Goal: Task Accomplishment & Management: Use online tool/utility

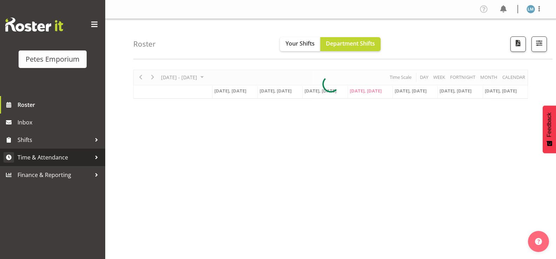
click at [70, 157] on span "Time & Attendance" at bounding box center [55, 157] width 74 height 11
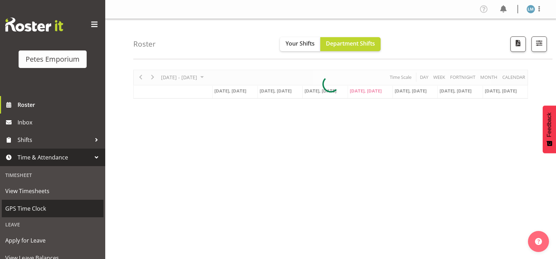
click at [45, 211] on span "GPS Time Clock" at bounding box center [52, 208] width 95 height 11
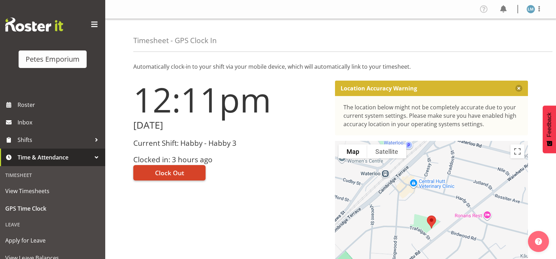
click at [161, 175] on span "Clock Out" at bounding box center [169, 172] width 29 height 9
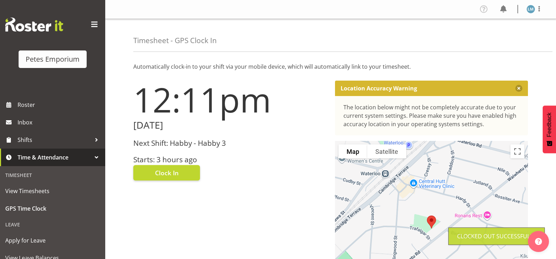
click at [530, 9] on img at bounding box center [530, 9] width 8 height 8
click at [504, 40] on link "Log Out" at bounding box center [509, 36] width 67 height 13
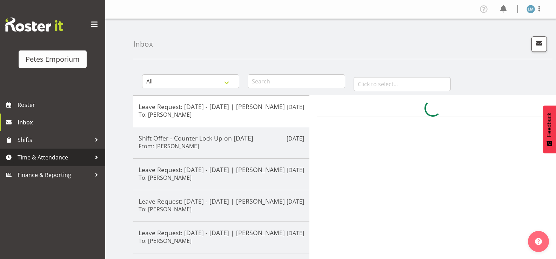
click at [52, 157] on span "Time & Attendance" at bounding box center [55, 157] width 74 height 11
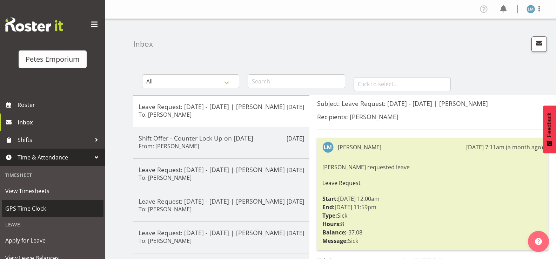
click at [48, 206] on span "GPS Time Clock" at bounding box center [52, 208] width 95 height 11
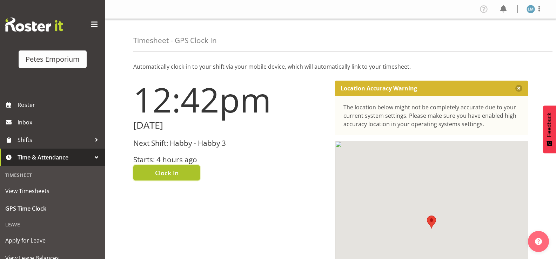
click at [172, 172] on span "Clock In" at bounding box center [166, 172] width 23 height 9
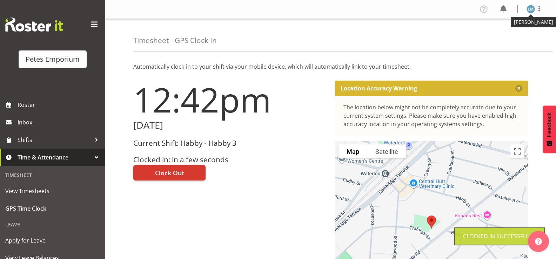
click at [534, 12] on figure at bounding box center [530, 9] width 8 height 8
click at [499, 38] on link "Log Out" at bounding box center [509, 36] width 67 height 13
